Goal: Transaction & Acquisition: Purchase product/service

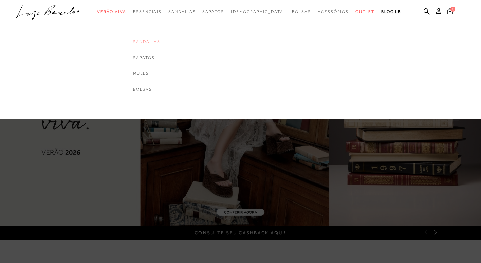
click at [160, 41] on link "Sandálias" at bounding box center [146, 42] width 27 height 6
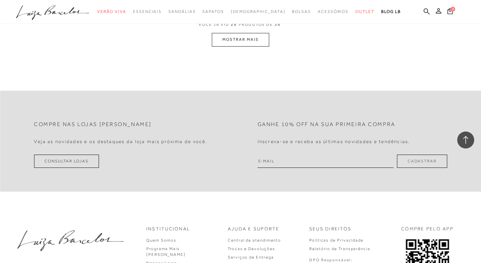
scroll to position [1310, 0]
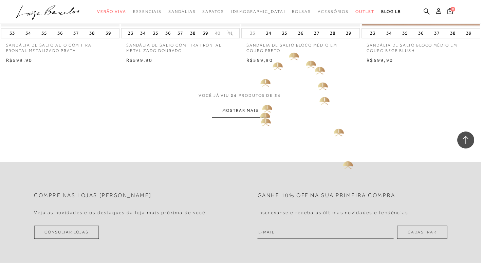
click at [259, 110] on button "MOSTRAR MAIS" at bounding box center [240, 110] width 57 height 13
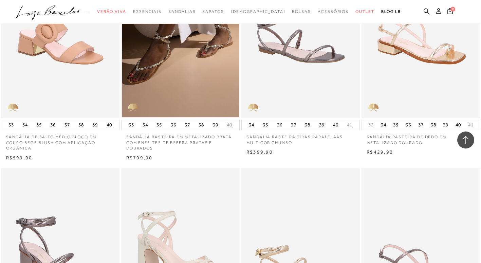
scroll to position [1428, 0]
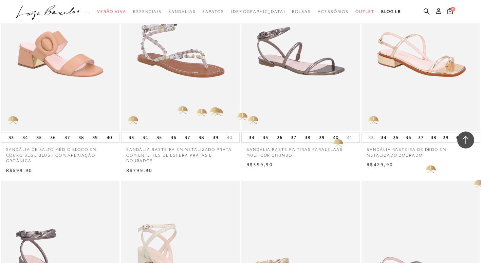
click at [177, 106] on img at bounding box center [181, 42] width 118 height 178
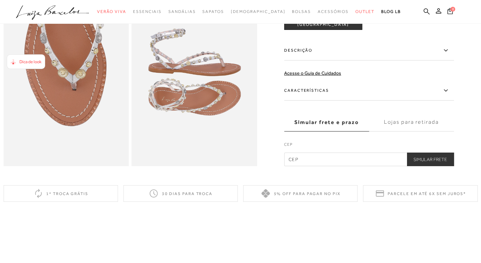
scroll to position [372, 0]
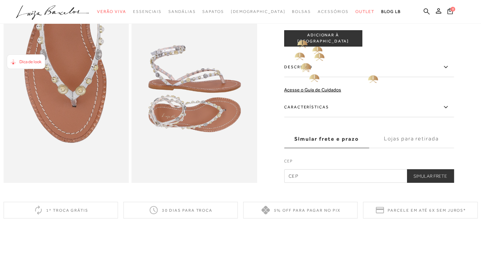
click at [307, 77] on label "Descrição" at bounding box center [369, 67] width 170 height 20
click at [0, 0] on input "Descrição" at bounding box center [0, 0] width 0 height 0
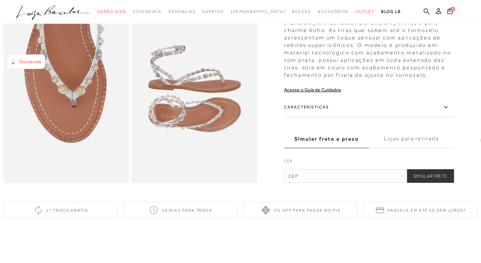
scroll to position [308, 0]
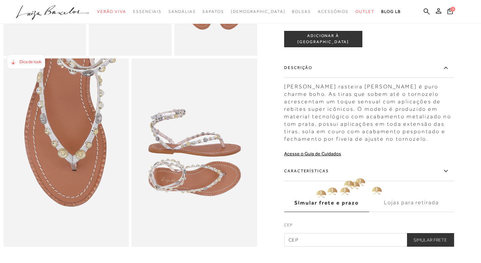
click at [315, 181] on label "Características" at bounding box center [369, 171] width 170 height 20
click at [0, 0] on input "Características" at bounding box center [0, 0] width 0 height 0
